Goal: Task Accomplishment & Management: Use online tool/utility

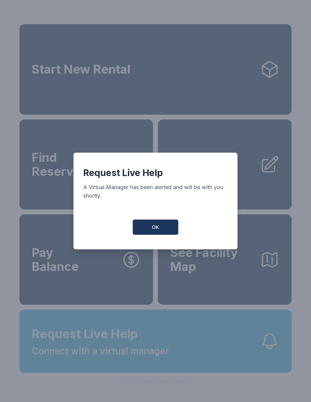
click at [199, 204] on div "Request Live Help A Virtual Manager has been alerted and will be with you short…" at bounding box center [155, 188] width 145 height 43
click at [156, 231] on span "OK" at bounding box center [155, 226] width 7 height 7
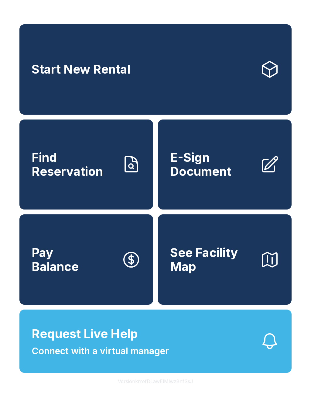
click at [229, 178] on span "E-Sign Document" at bounding box center [212, 164] width 85 height 28
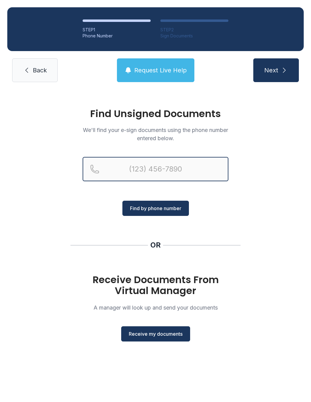
click at [141, 169] on input "Reservation phone number" at bounding box center [156, 169] width 146 height 24
type input "[PHONE_NUMBER]"
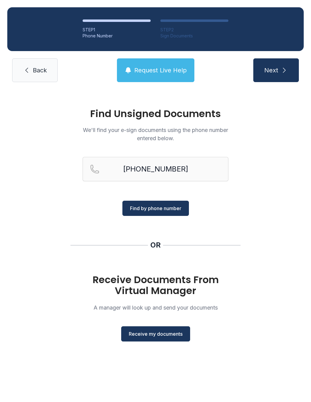
click at [161, 206] on span "Find by phone number" at bounding box center [155, 208] width 51 height 7
click at [165, 210] on span "Find by phone number" at bounding box center [155, 208] width 51 height 7
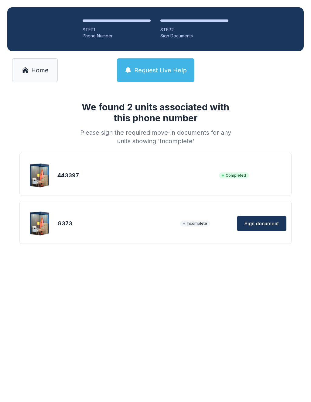
click at [265, 220] on span "Sign document" at bounding box center [262, 223] width 34 height 7
